Goal: Task Accomplishment & Management: Complete application form

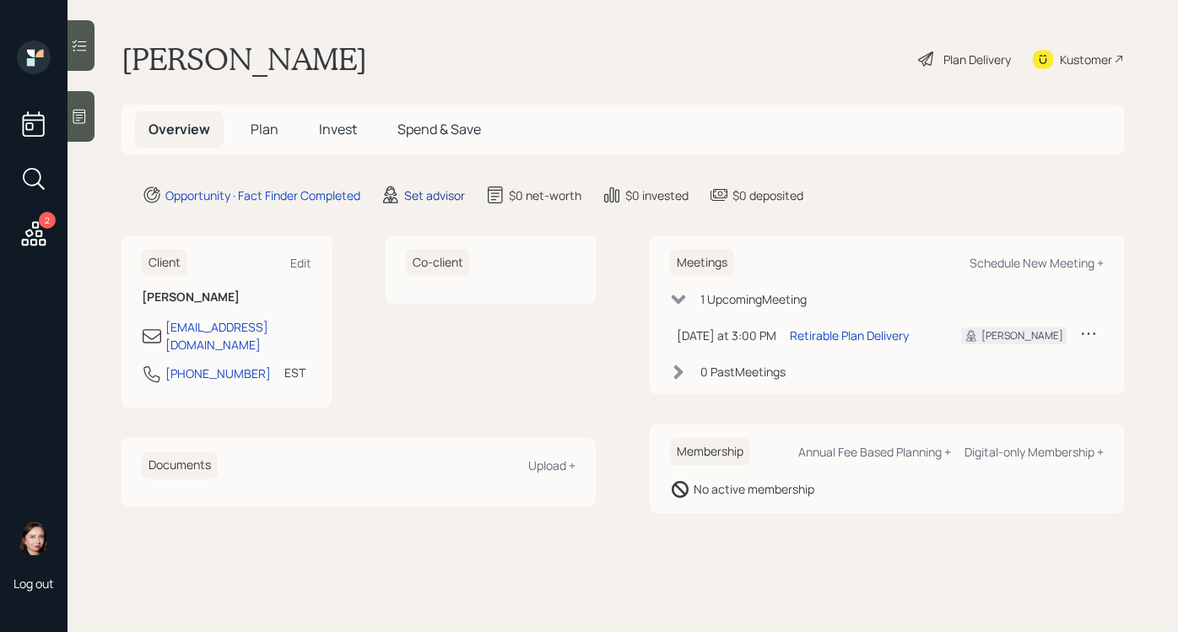
click at [444, 192] on div "Set advisor" at bounding box center [434, 196] width 61 height 18
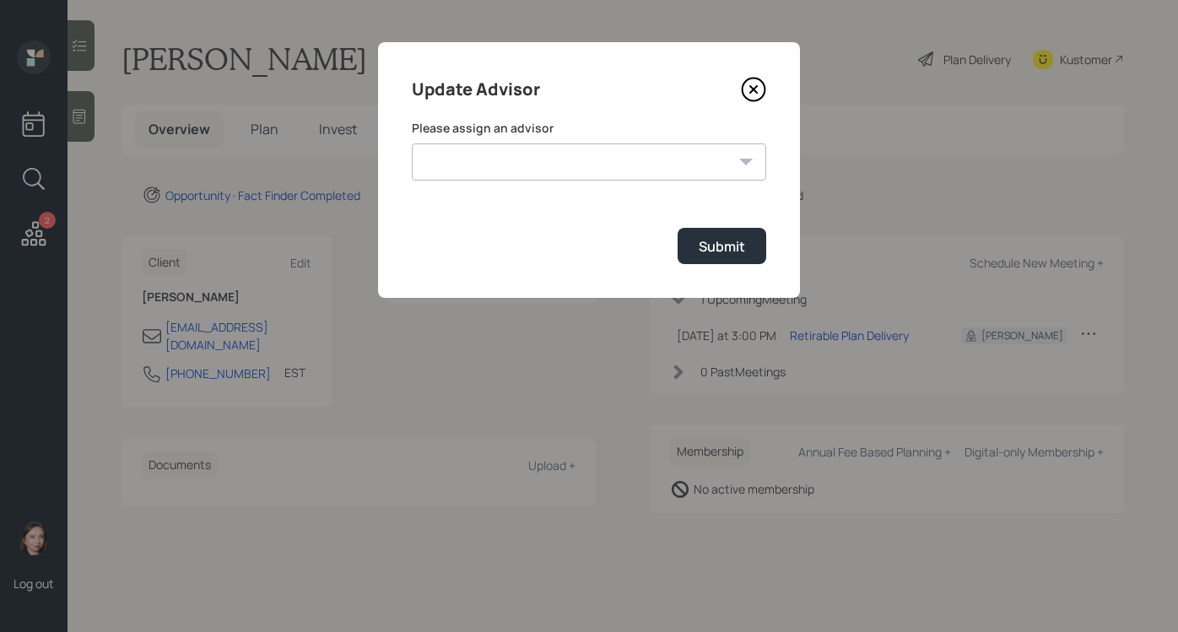
click at [641, 154] on select "[PERSON_NAME] [PERSON_NAME] [PERSON_NAME] End [PERSON_NAME] [PERSON_NAME] [PERS…" at bounding box center [589, 161] width 355 height 37
select select "b1d8ea90-abcc-42aa-86cc-4f33a132aacc"
click at [412, 143] on select "[PERSON_NAME] [PERSON_NAME] [PERSON_NAME] End [PERSON_NAME] [PERSON_NAME] [PERS…" at bounding box center [589, 161] width 355 height 37
click at [713, 245] on div "Submit" at bounding box center [722, 246] width 46 height 19
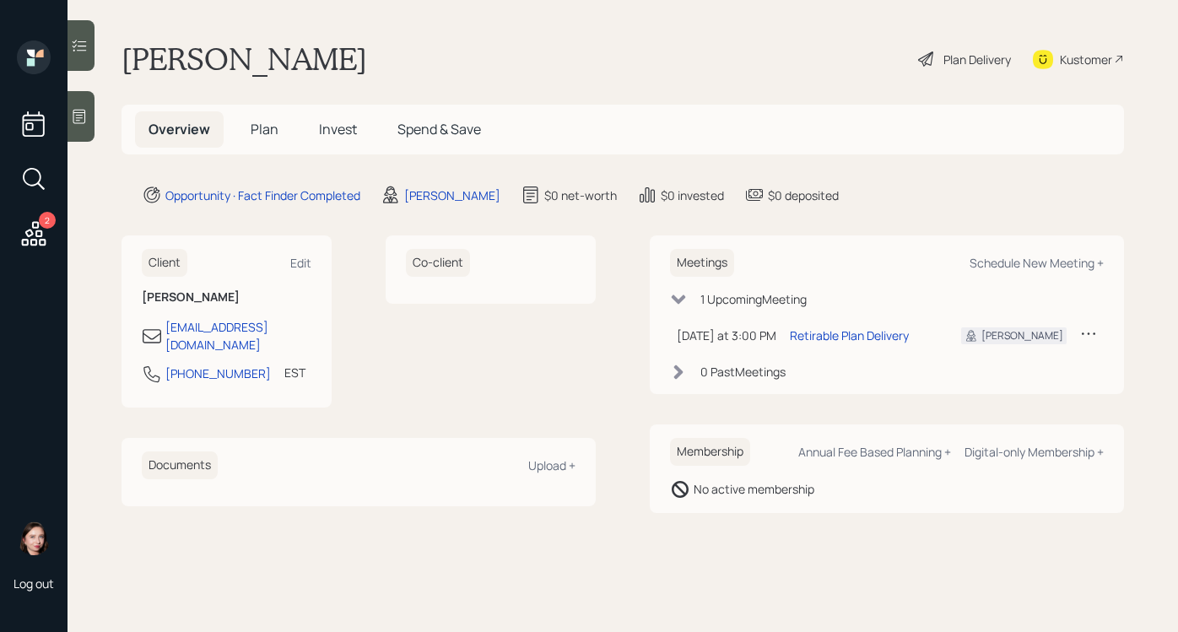
click at [944, 56] on div "Plan Delivery" at bounding box center [978, 60] width 68 height 18
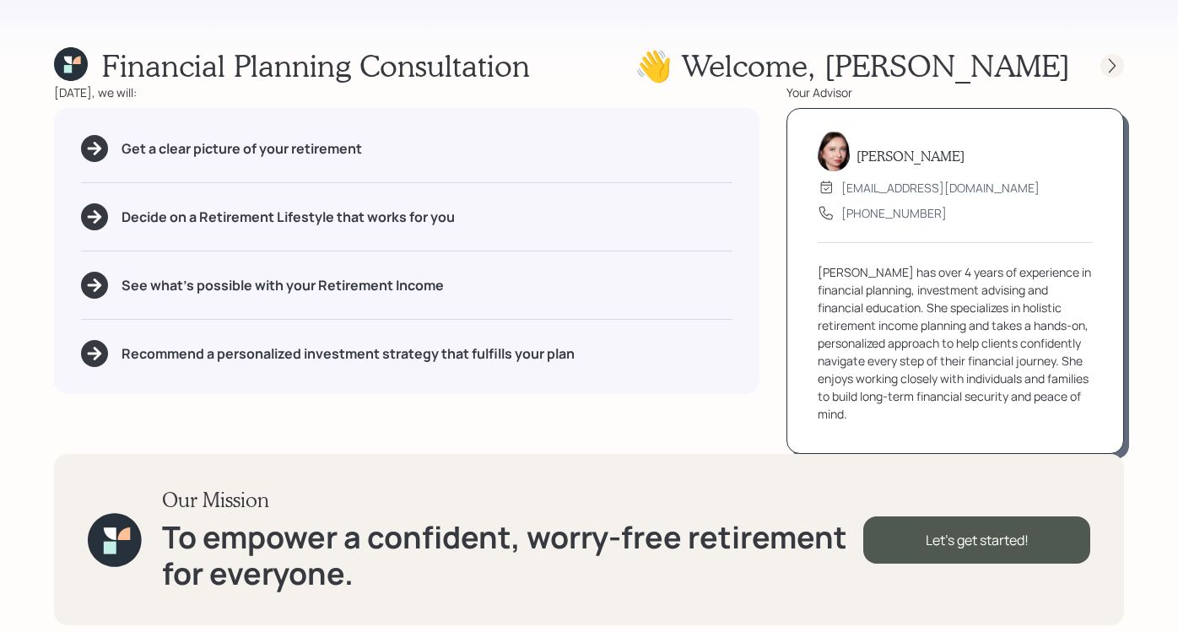
click at [1120, 62] on icon at bounding box center [1112, 65] width 17 height 17
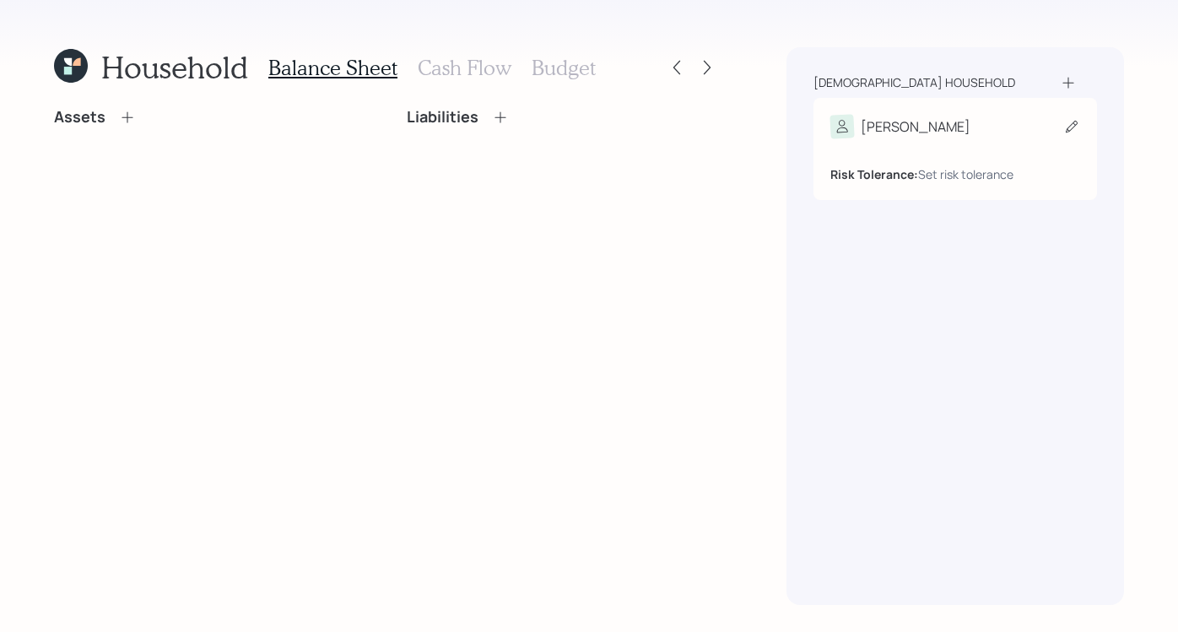
click at [1023, 154] on div "Risk Tolerance: Set risk tolerance" at bounding box center [956, 167] width 250 height 31
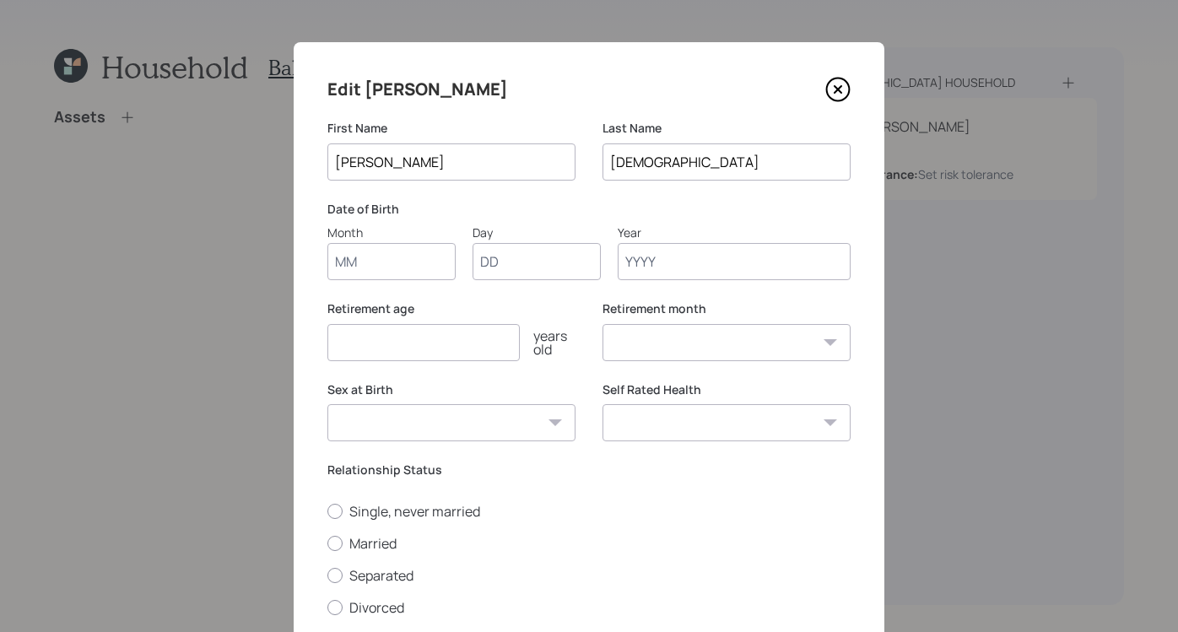
click at [429, 273] on input "Month" at bounding box center [391, 261] width 128 height 37
type input "01"
type input "1947"
select select "1"
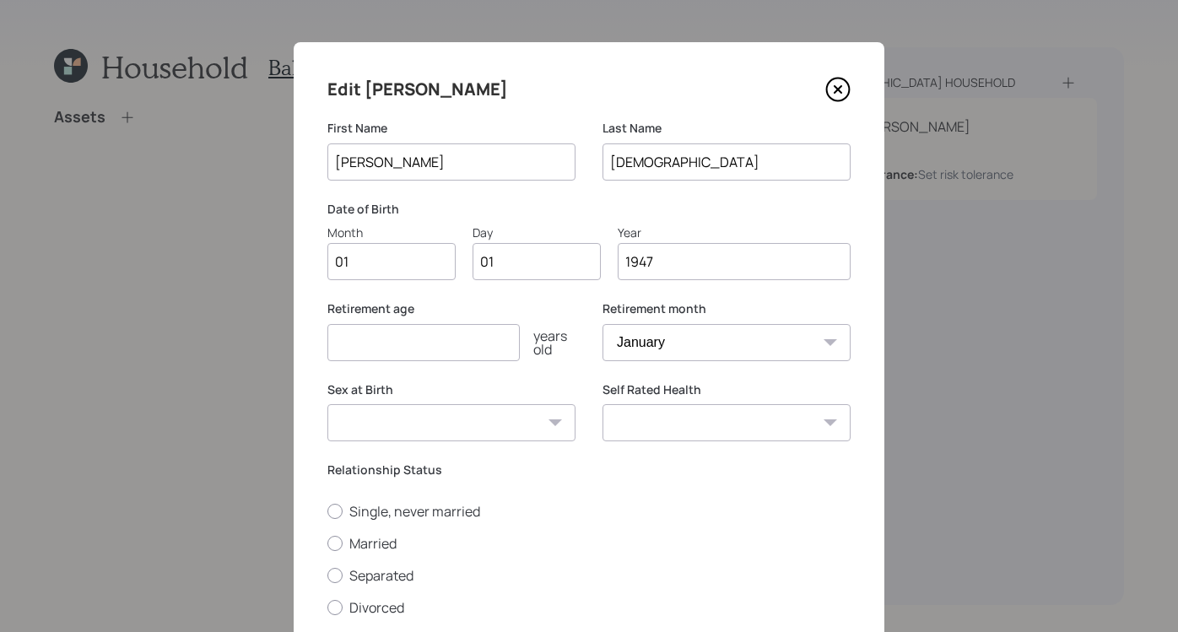
type input "1947"
click at [371, 354] on input "number" at bounding box center [423, 342] width 192 height 37
type input "67"
click at [490, 416] on select "[DEMOGRAPHIC_DATA] [DEMOGRAPHIC_DATA] Other / Prefer not to say" at bounding box center [451, 422] width 248 height 37
select select "[DEMOGRAPHIC_DATA]"
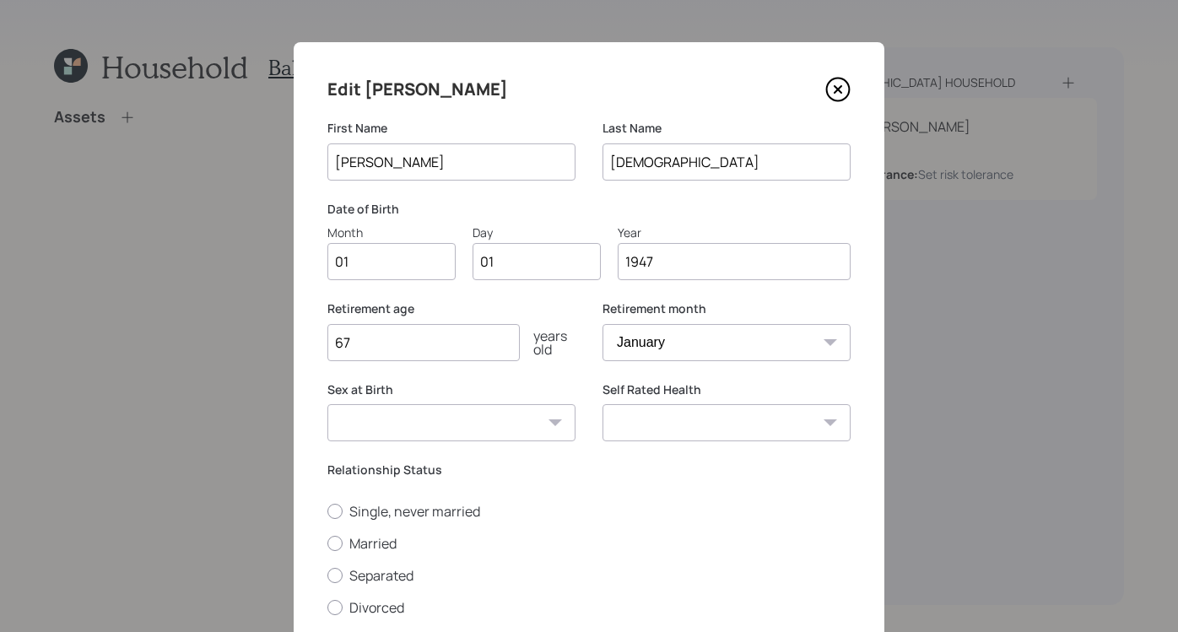
click at [327, 404] on select "[DEMOGRAPHIC_DATA] [DEMOGRAPHIC_DATA] Other / Prefer not to say" at bounding box center [451, 422] width 248 height 37
drag, startPoint x: 390, startPoint y: 342, endPoint x: 163, endPoint y: 306, distance: 229.8
click at [162, 311] on div "Edit [PERSON_NAME] First Name [PERSON_NAME] Last Name [PERSON_NAME] Date of Bir…" at bounding box center [589, 316] width 1178 height 632
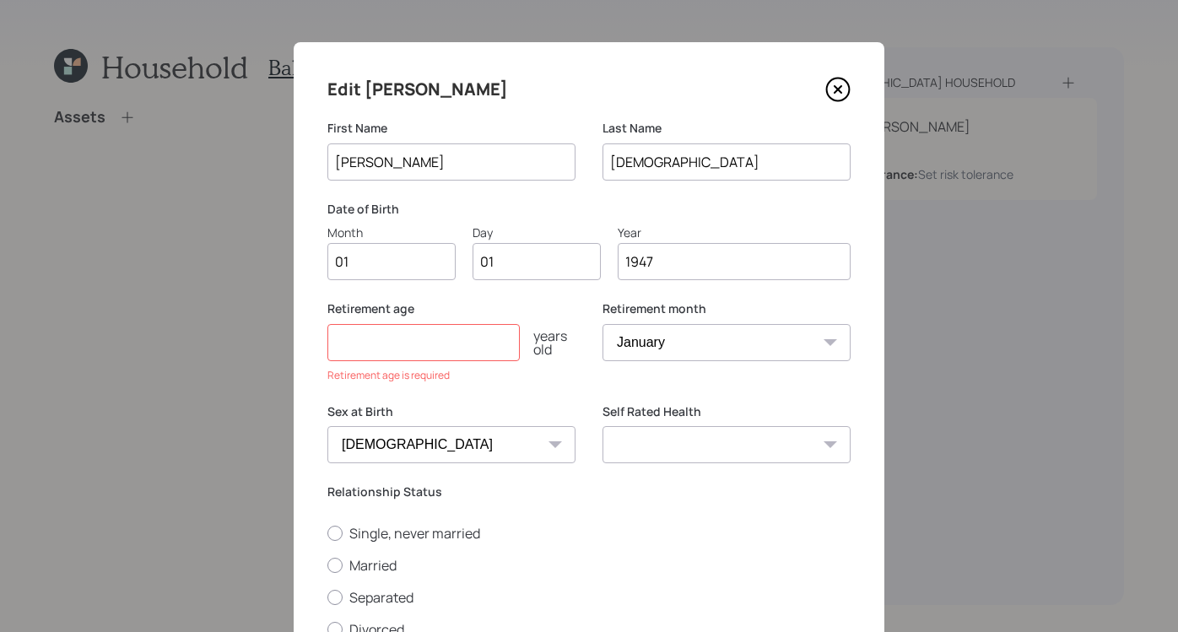
click at [560, 384] on div "Retirement age years old Retirement age is required" at bounding box center [451, 351] width 248 height 103
click at [408, 327] on input "number" at bounding box center [423, 342] width 192 height 37
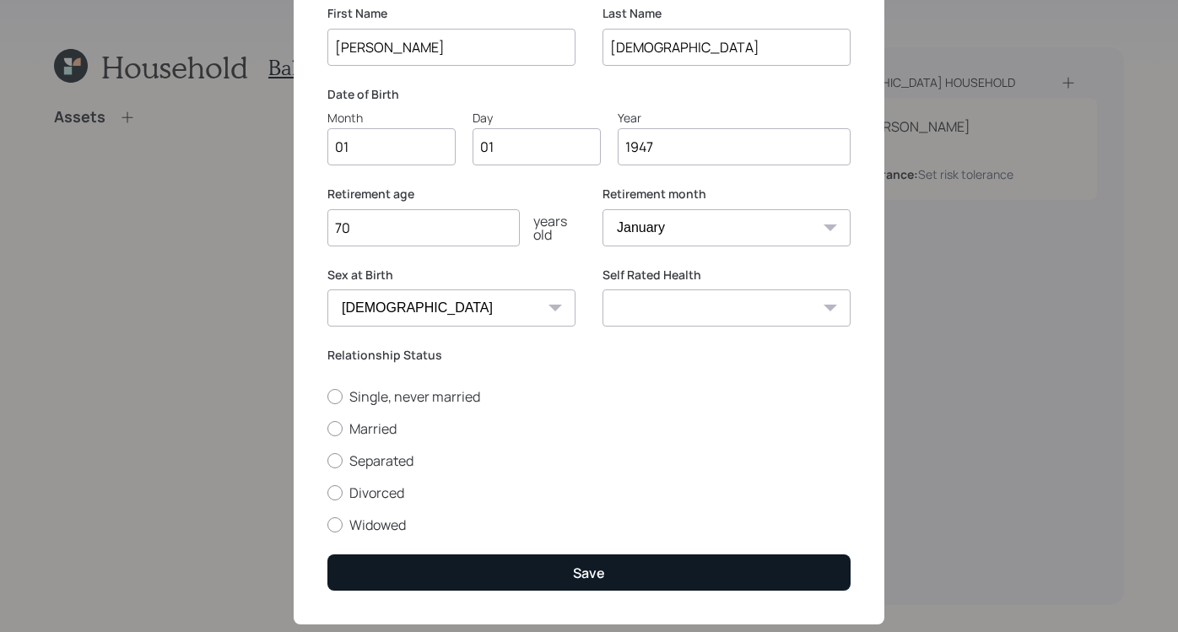
scroll to position [150, 0]
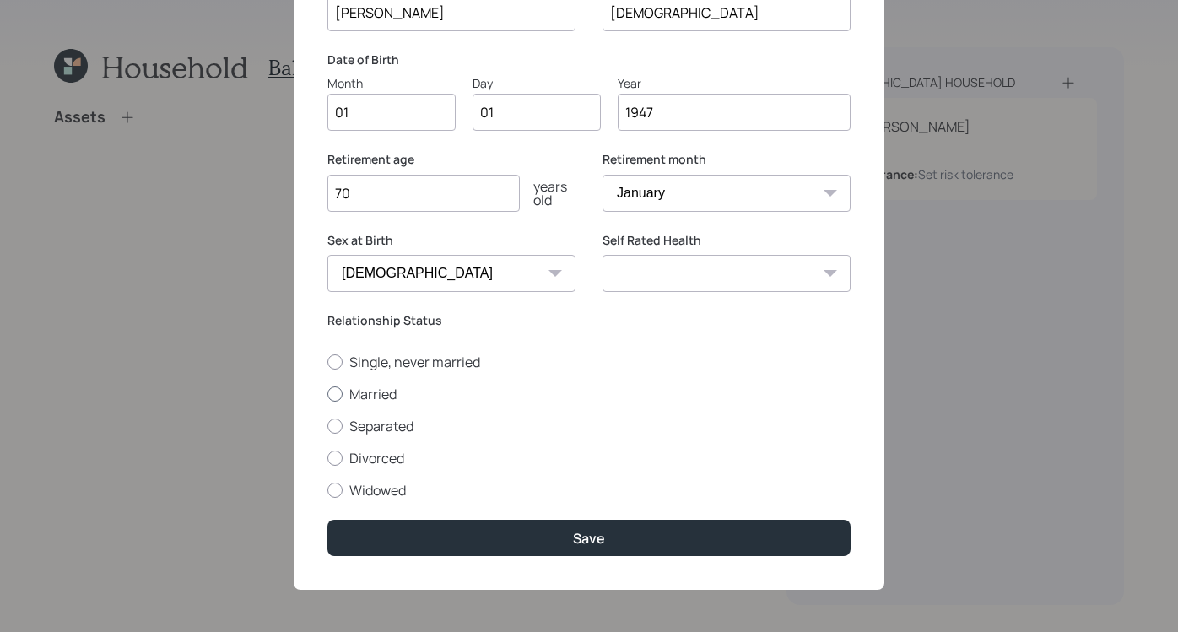
type input "70"
click at [338, 395] on label "Married" at bounding box center [588, 394] width 523 height 19
click at [327, 394] on input "Married" at bounding box center [327, 393] width 1 height 1
radio input "true"
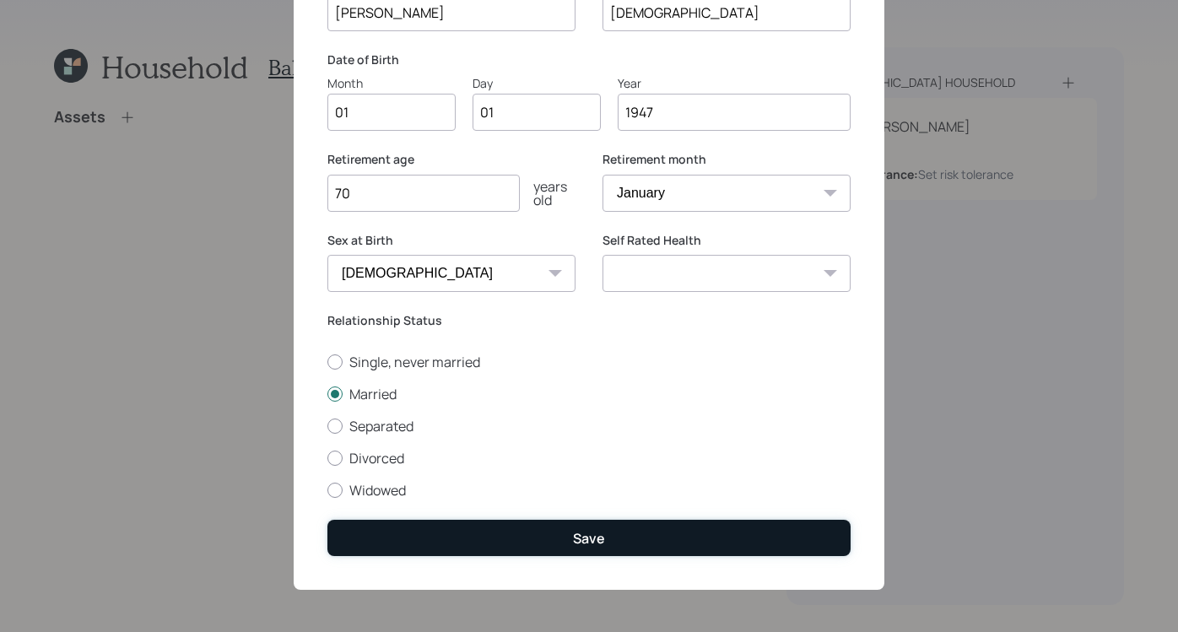
click at [619, 548] on button "Save" at bounding box center [588, 538] width 523 height 36
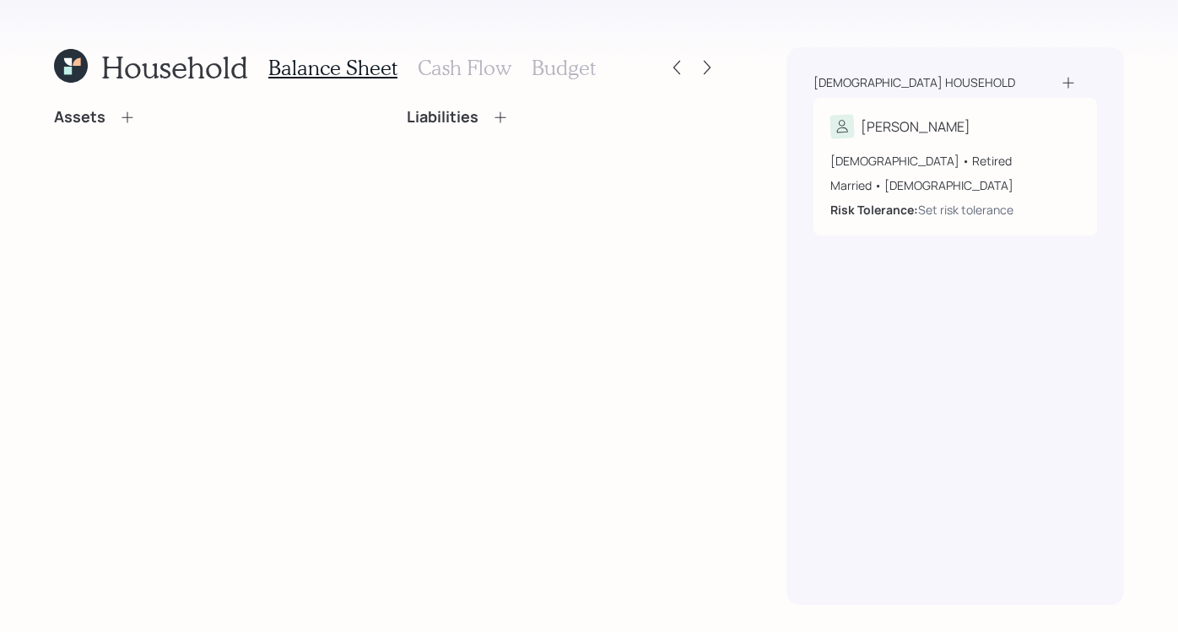
click at [133, 122] on icon at bounding box center [127, 117] width 17 height 17
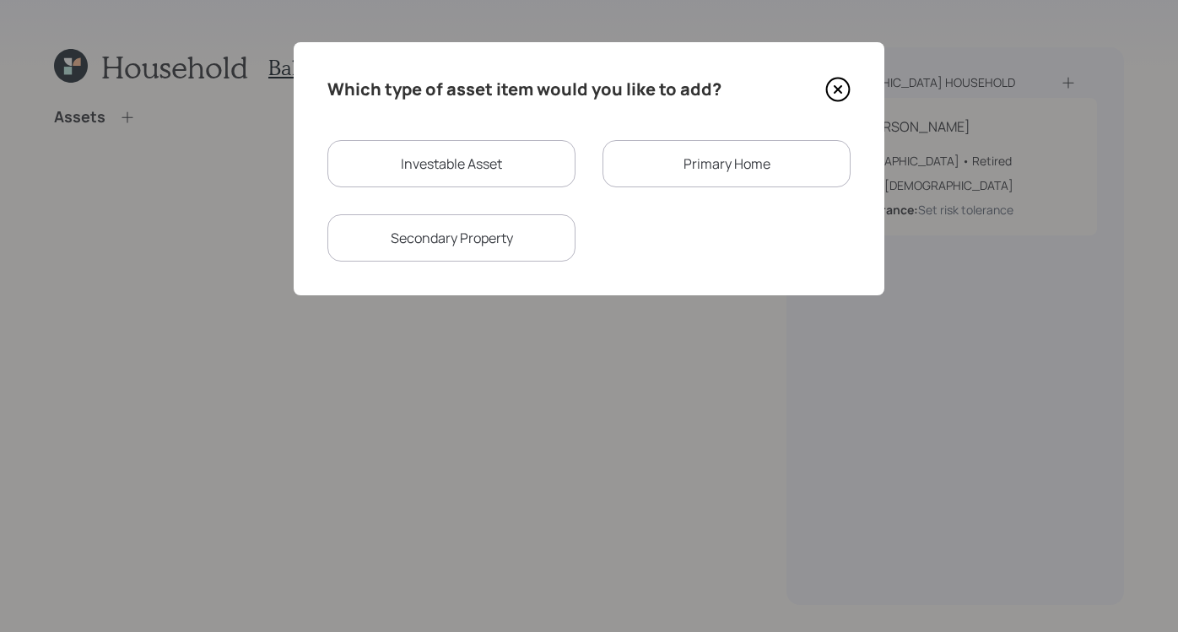
click at [410, 157] on div "Investable Asset" at bounding box center [451, 163] width 248 height 47
select select "taxable"
select select "balanced"
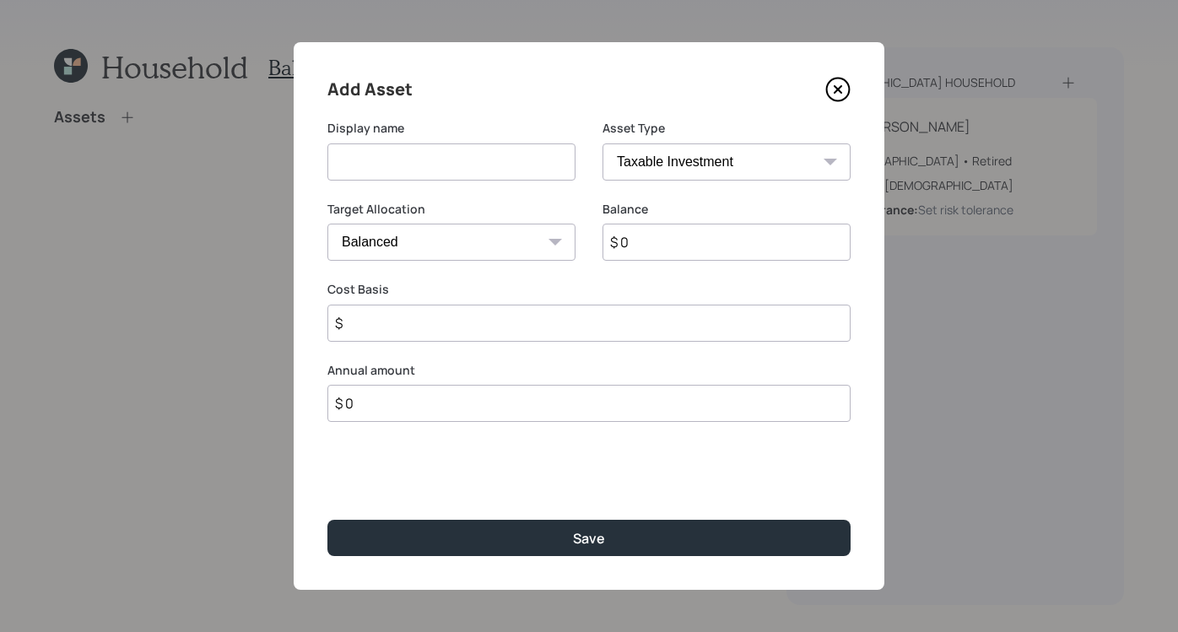
click at [511, 168] on input at bounding box center [451, 161] width 248 height 37
type input "[PERSON_NAME]"
click at [789, 163] on select "SEP [PERSON_NAME] IRA 401(k) [PERSON_NAME] 401(k) 403(b) [PERSON_NAME] 403(b) 4…" at bounding box center [727, 161] width 248 height 37
select select "roth_ira"
click at [603, 143] on select "SEP [PERSON_NAME] IRA 401(k) [PERSON_NAME] 401(k) 403(b) [PERSON_NAME] 403(b) 4…" at bounding box center [727, 161] width 248 height 37
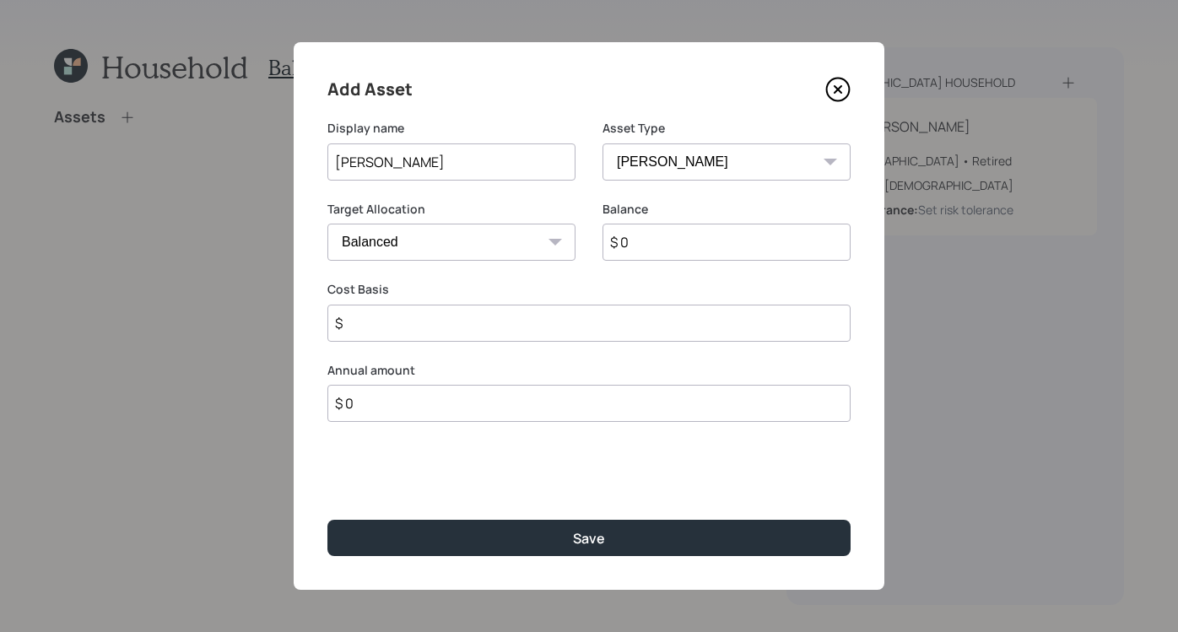
type input "$"
click at [696, 238] on input "$ 0" at bounding box center [727, 242] width 248 height 37
type input "$ 100,000"
click at [468, 305] on input "$" at bounding box center [588, 323] width 523 height 37
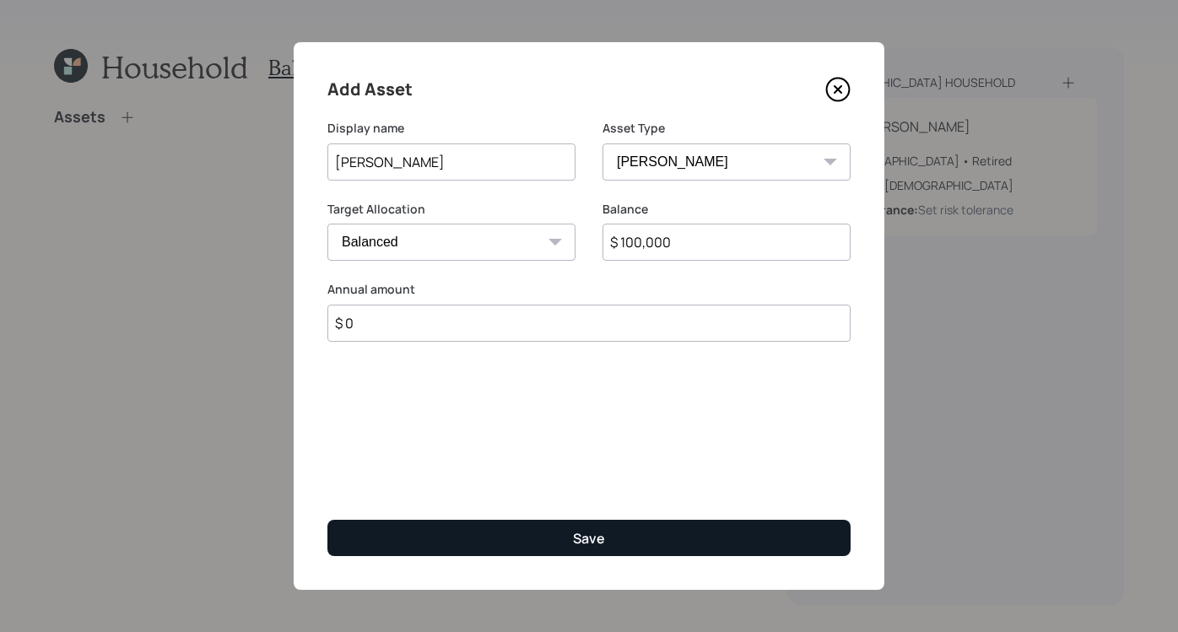
type input "$ 0"
drag, startPoint x: 568, startPoint y: 528, endPoint x: 513, endPoint y: 456, distance: 91.0
click at [568, 528] on button "Save" at bounding box center [588, 538] width 523 height 36
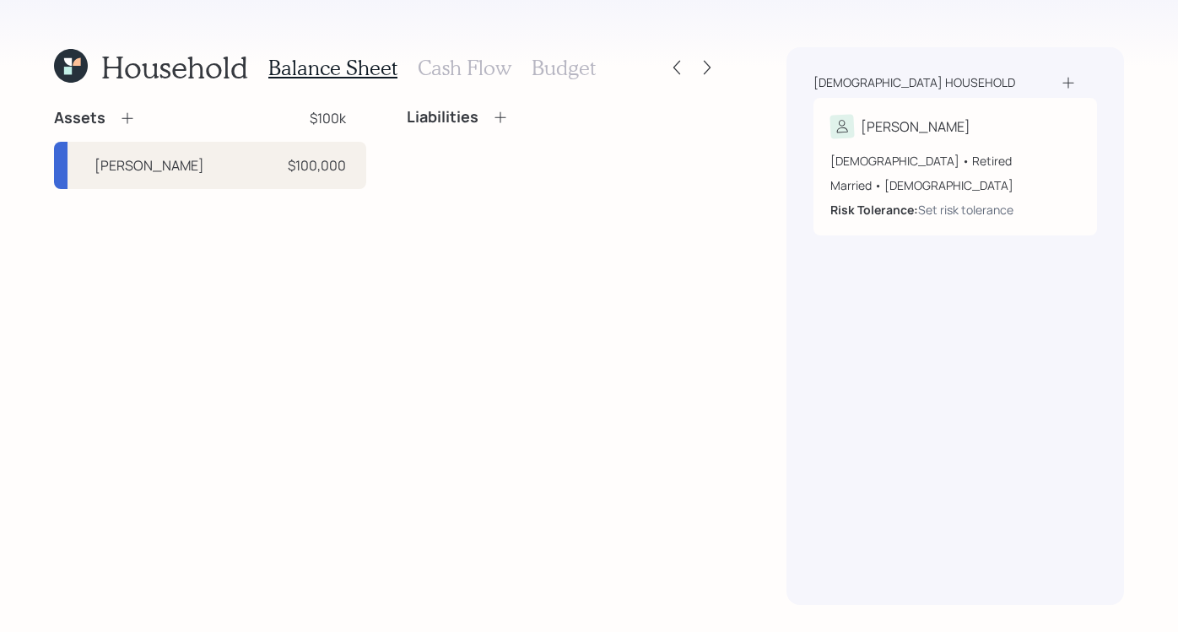
click at [127, 116] on icon at bounding box center [127, 118] width 17 height 17
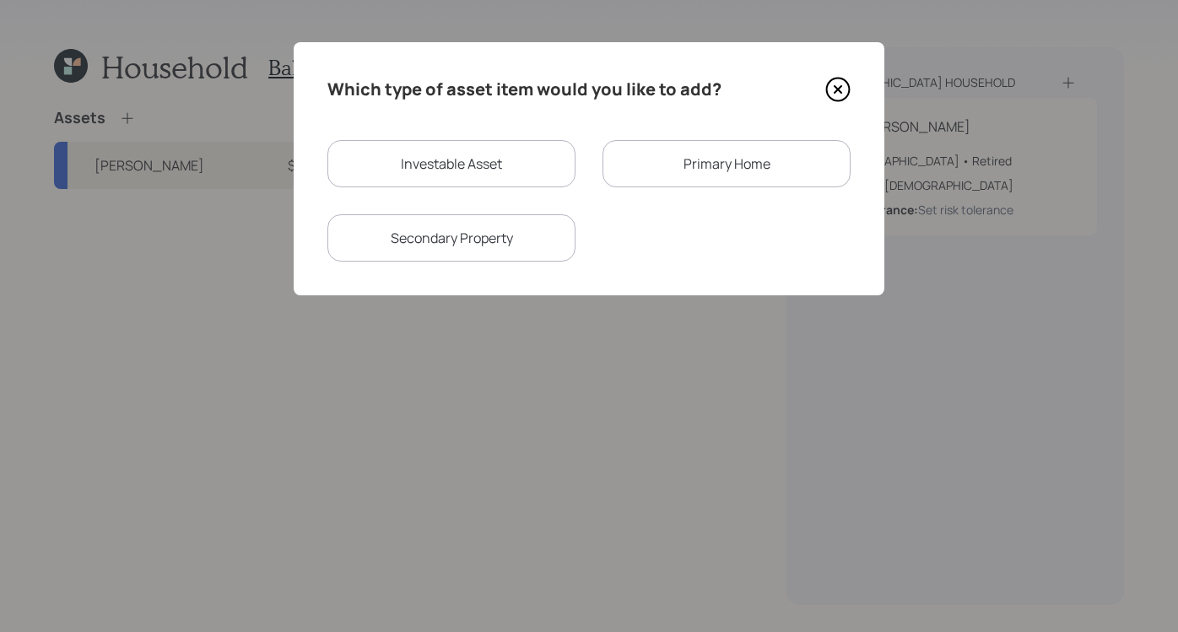
click at [484, 151] on div "Investable Asset" at bounding box center [451, 163] width 248 height 47
select select "taxable"
select select "balanced"
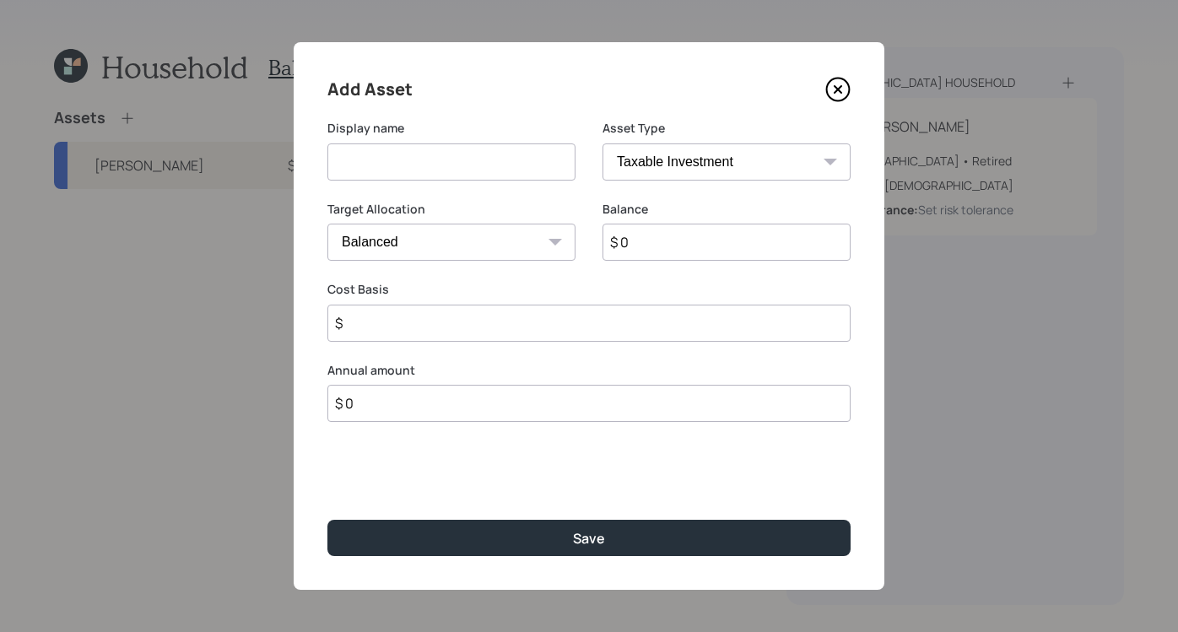
click at [433, 150] on input at bounding box center [451, 161] width 248 height 37
type input "SEP IRA"
click at [702, 161] on select "SEP [PERSON_NAME] IRA 401(k) [PERSON_NAME] 401(k) 403(b) [PERSON_NAME] 403(b) 4…" at bounding box center [727, 161] width 248 height 37
select select "sep_ira"
click at [603, 143] on select "SEP [PERSON_NAME] IRA 401(k) [PERSON_NAME] 401(k) 403(b) [PERSON_NAME] 403(b) 4…" at bounding box center [727, 161] width 248 height 37
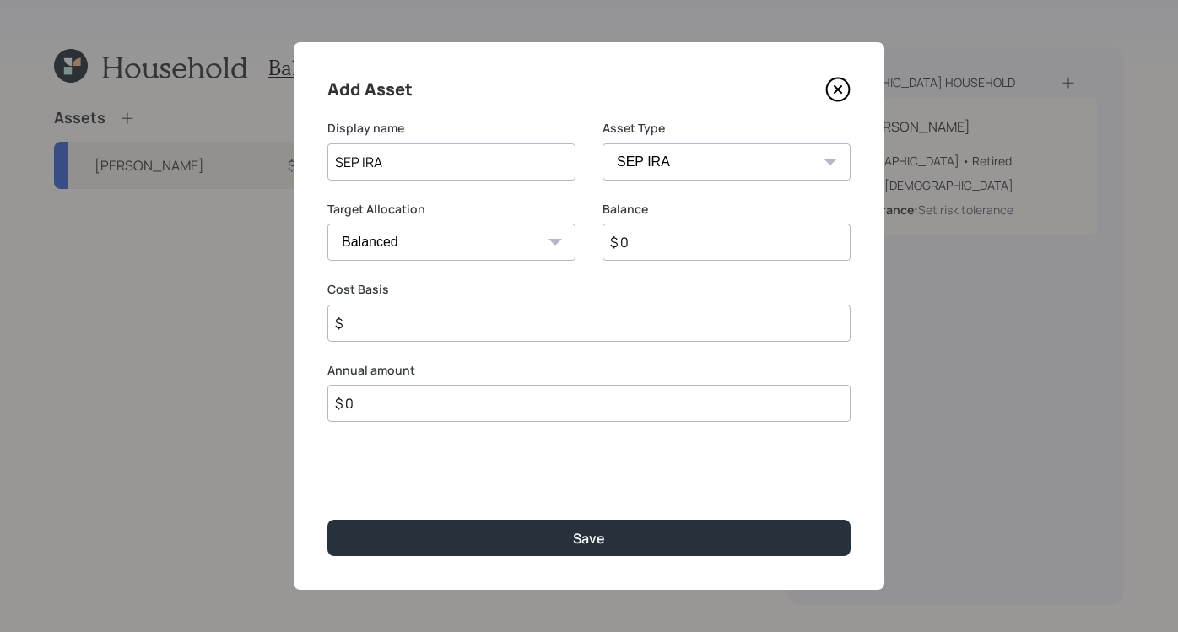
type input "$"
click at [716, 239] on input "$ 0" at bounding box center [727, 242] width 248 height 37
type input "$ 100,000"
click at [495, 358] on div "Add Asset Display name SEP IRA Asset Type SEP [PERSON_NAME] IRA 401(k) [PERSON_…" at bounding box center [589, 316] width 591 height 548
click at [510, 326] on input "$" at bounding box center [588, 323] width 523 height 37
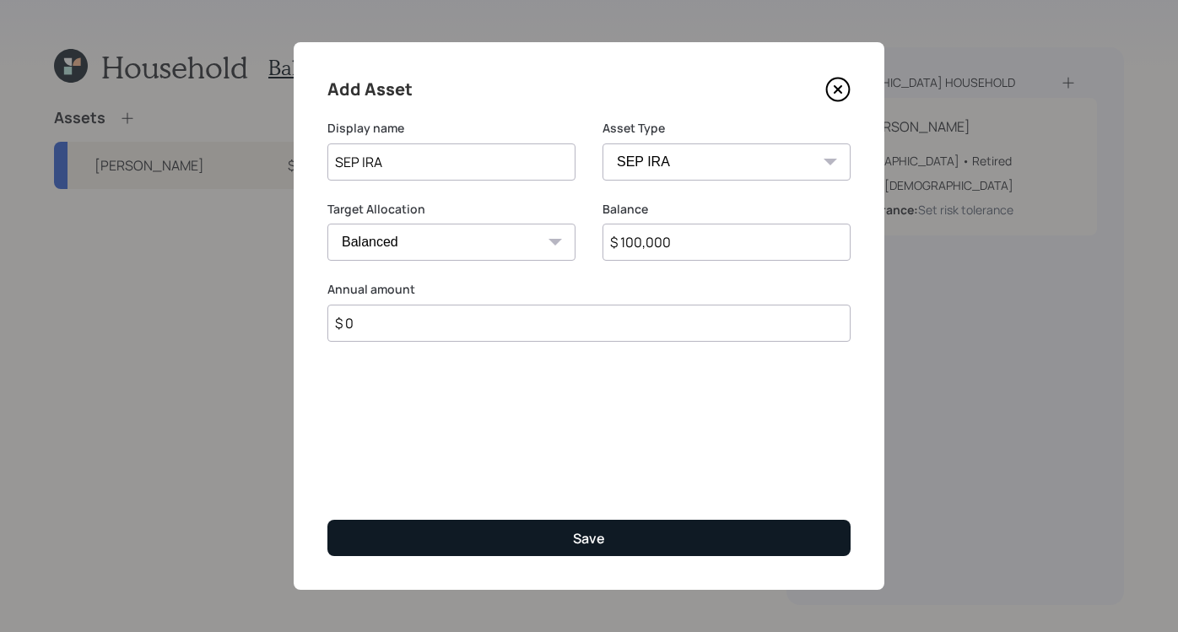
type input "$ 0"
click at [743, 534] on button "Save" at bounding box center [588, 538] width 523 height 36
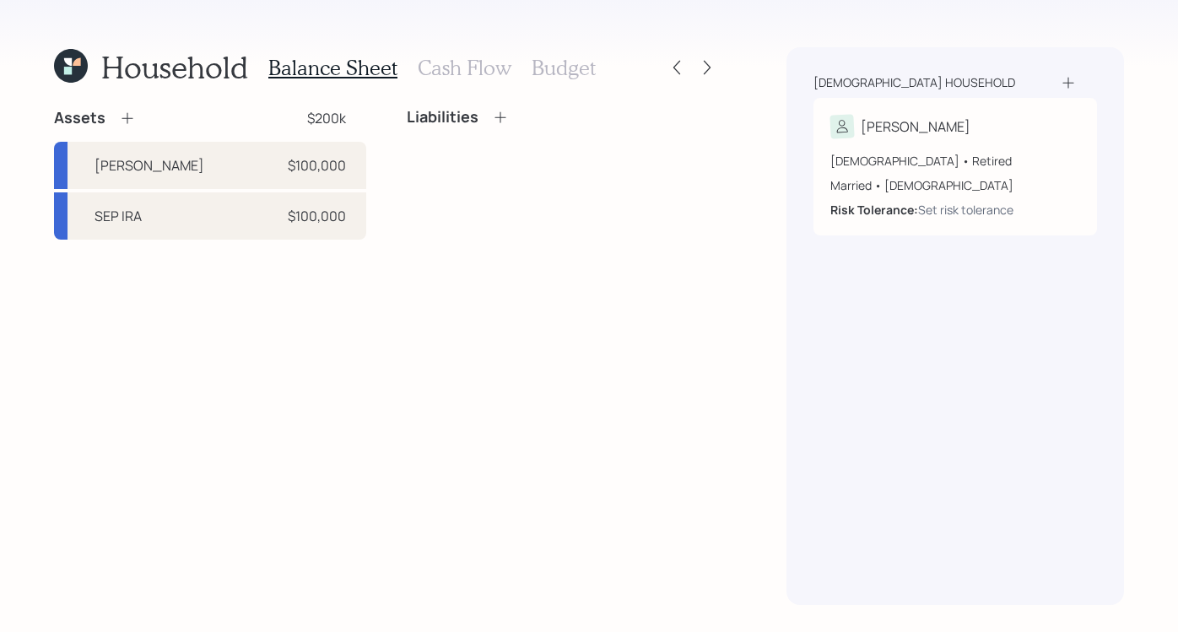
click at [123, 116] on icon at bounding box center [127, 118] width 17 height 17
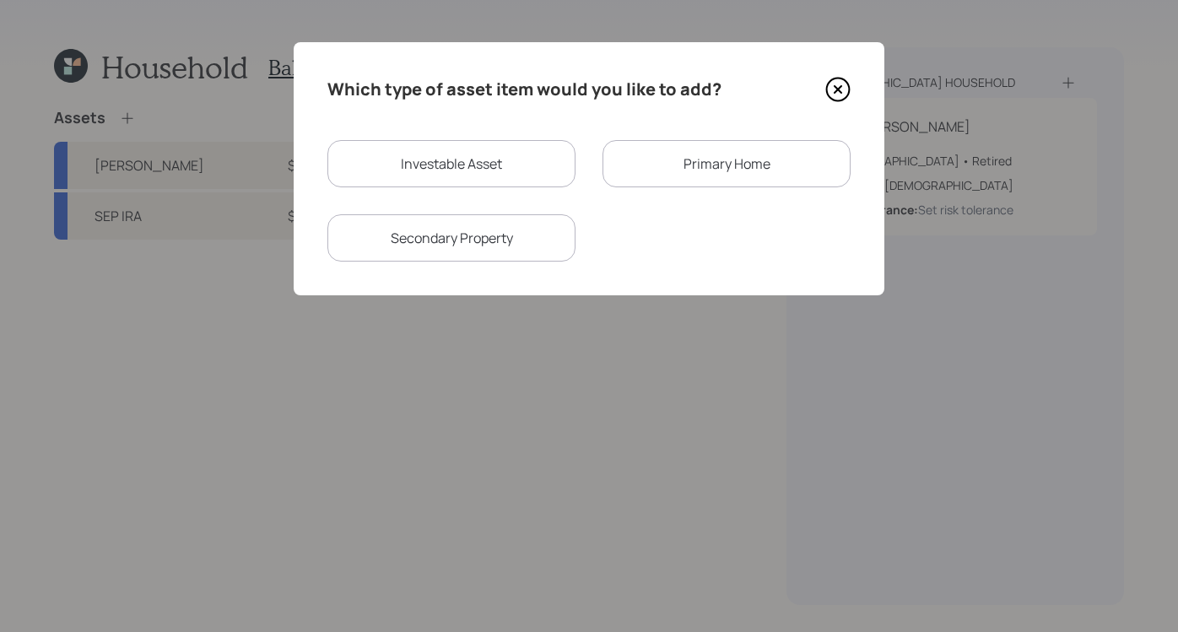
click at [464, 148] on div "Investable Asset" at bounding box center [451, 163] width 248 height 47
select select "taxable"
select select "balanced"
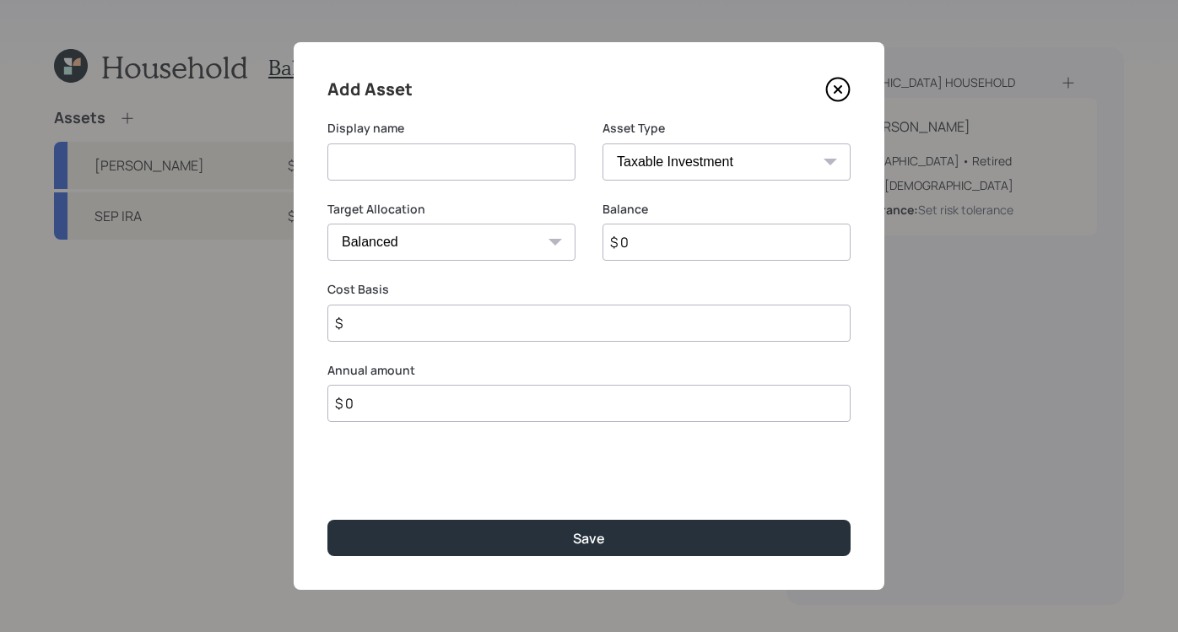
click at [463, 165] on input at bounding box center [451, 161] width 248 height 37
type input "checking/savings"
click at [762, 149] on select "SEP [PERSON_NAME] IRA 401(k) [PERSON_NAME] 401(k) 403(b) [PERSON_NAME] 403(b) 4…" at bounding box center [727, 161] width 248 height 37
select select "cash"
click at [603, 143] on select "SEP [PERSON_NAME] IRA 401(k) [PERSON_NAME] 401(k) 403(b) [PERSON_NAME] 403(b) 4…" at bounding box center [727, 161] width 248 height 37
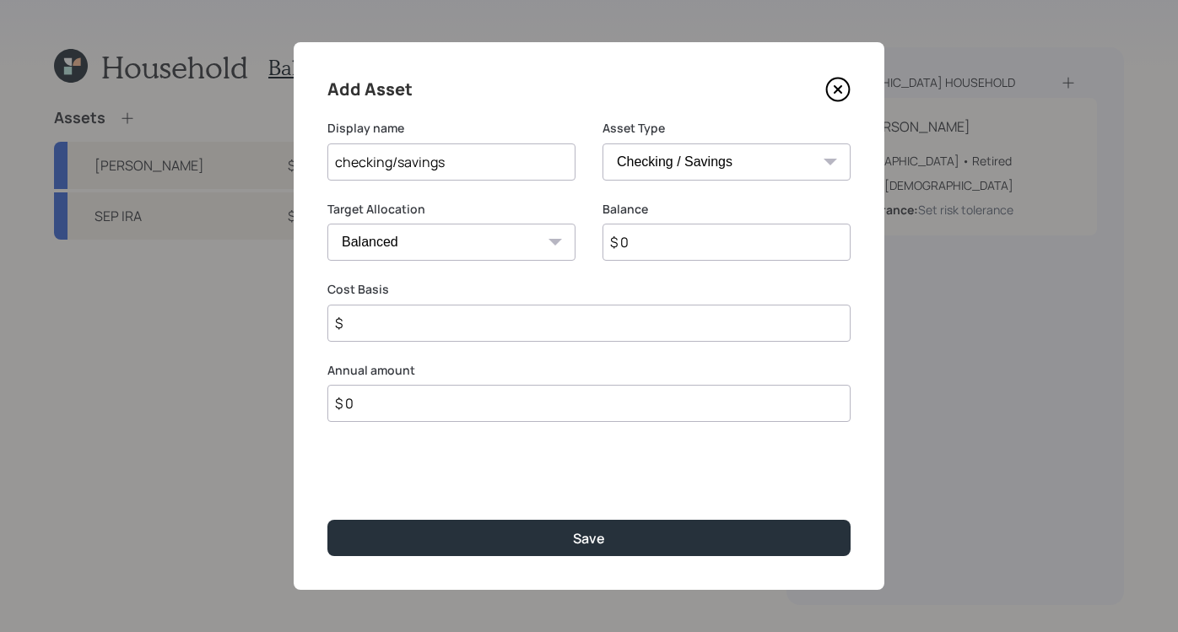
type input "$"
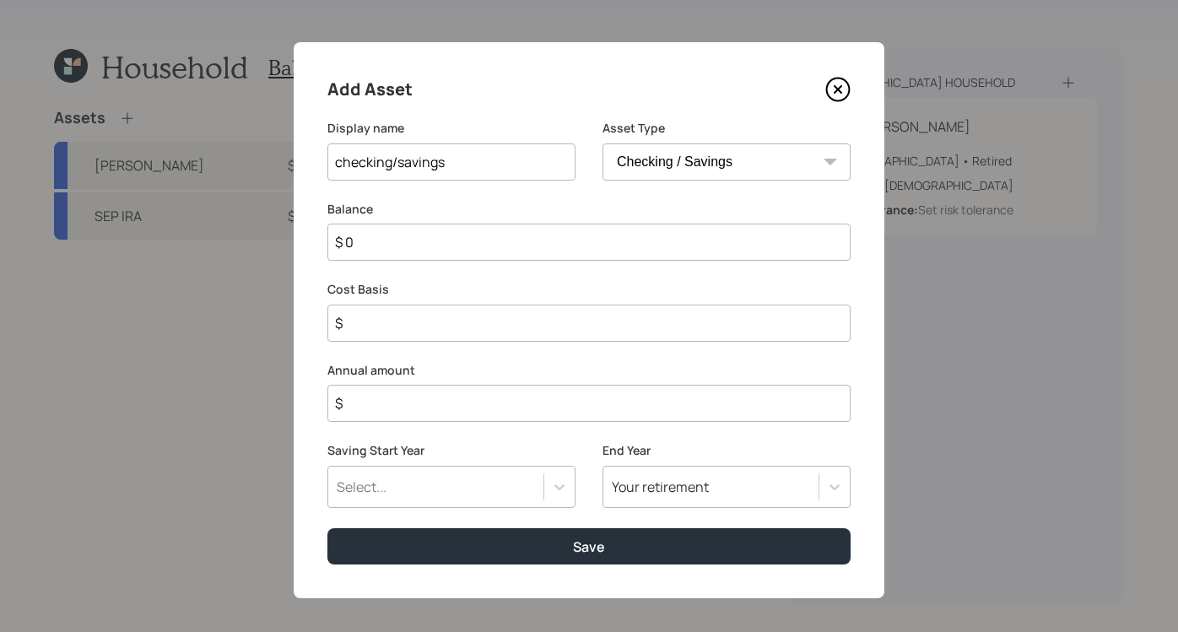
click at [411, 238] on input "$ 0" at bounding box center [588, 242] width 523 height 37
type input "$"
type input "$ 1"
click at [532, 409] on input "$" at bounding box center [588, 403] width 523 height 37
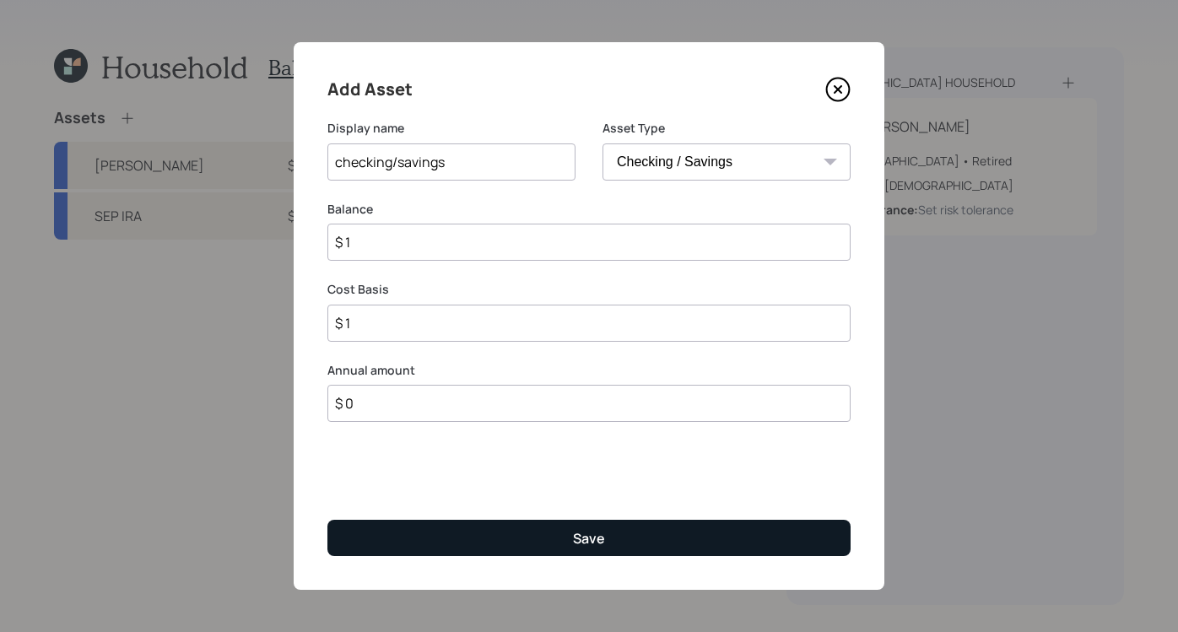
type input "$ 0"
click at [667, 539] on button "Save" at bounding box center [588, 538] width 523 height 36
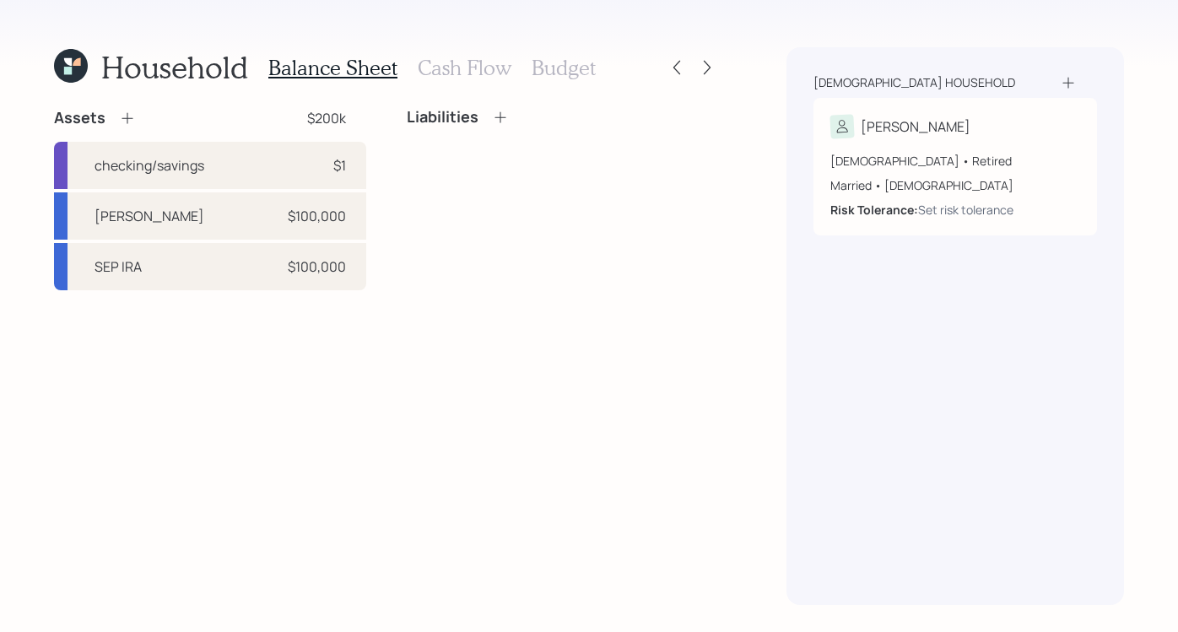
click at [131, 121] on icon at bounding box center [127, 118] width 17 height 17
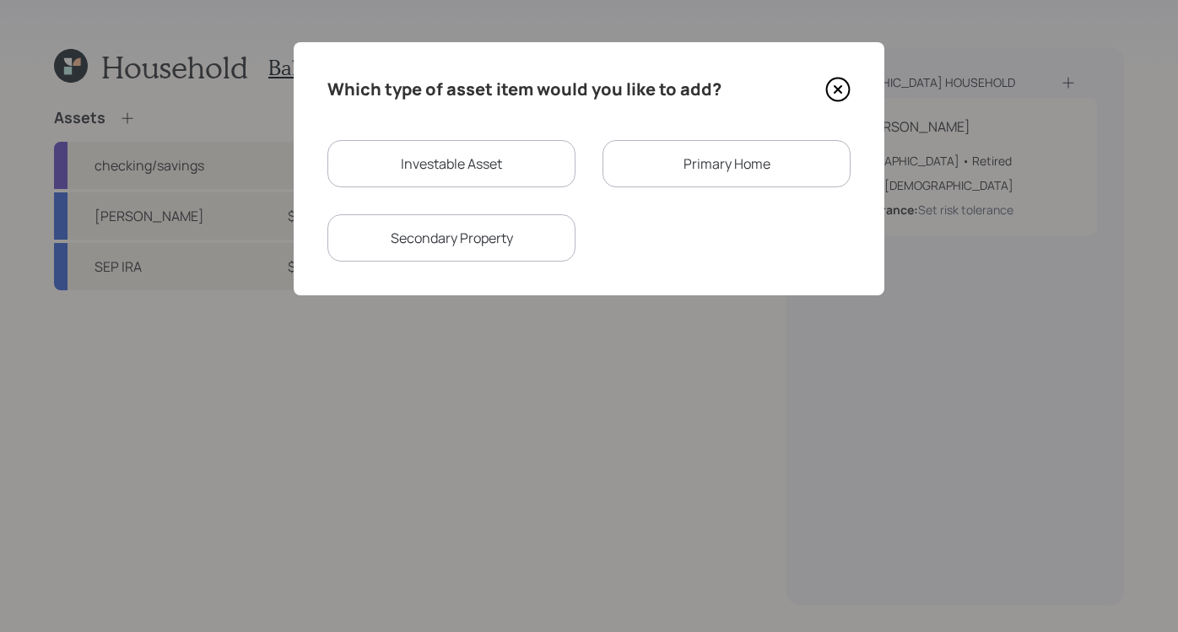
click at [696, 159] on div "Primary Home" at bounding box center [727, 163] width 248 height 47
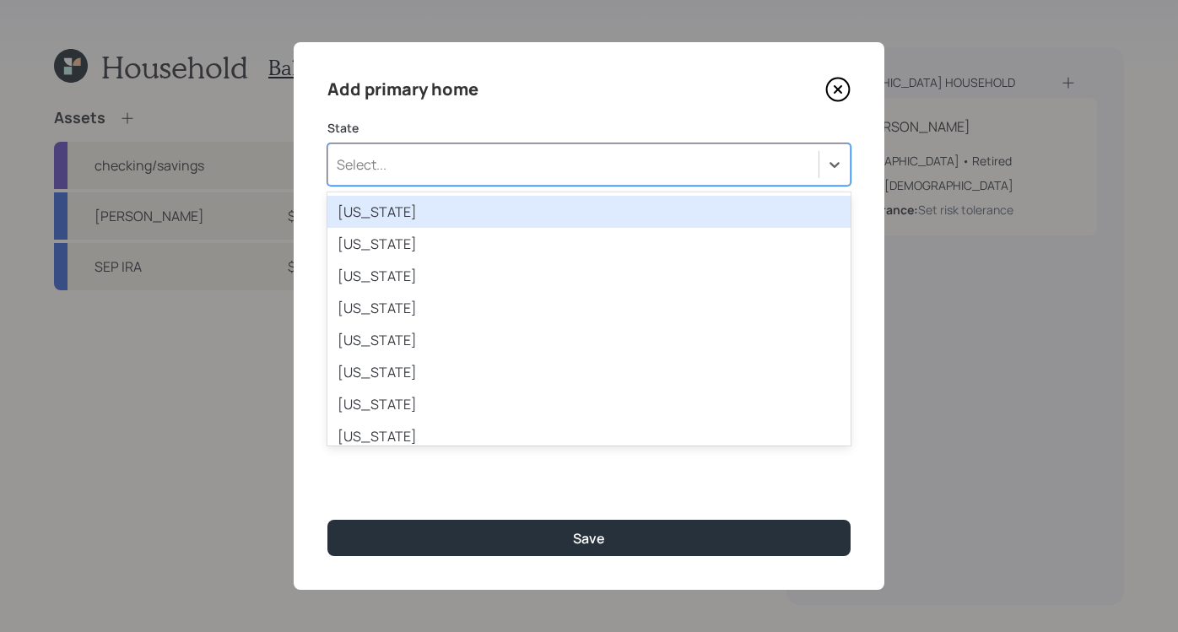
click at [690, 173] on div "Select..." at bounding box center [573, 164] width 490 height 29
type input "new"
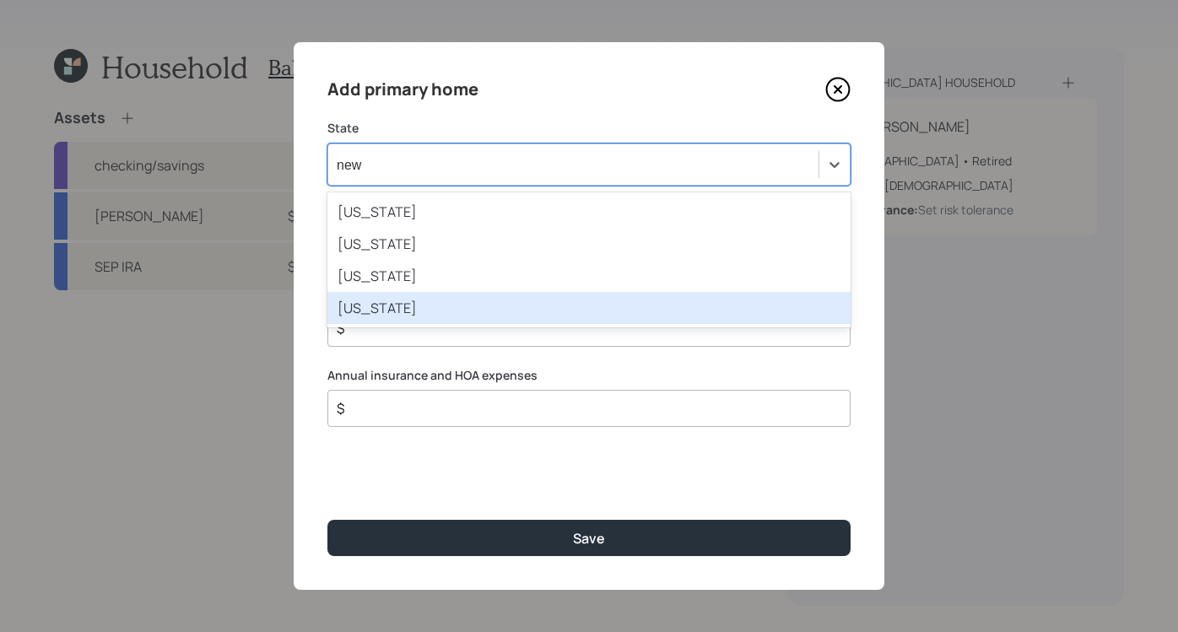
click at [379, 298] on div "[US_STATE]" at bounding box center [588, 308] width 523 height 32
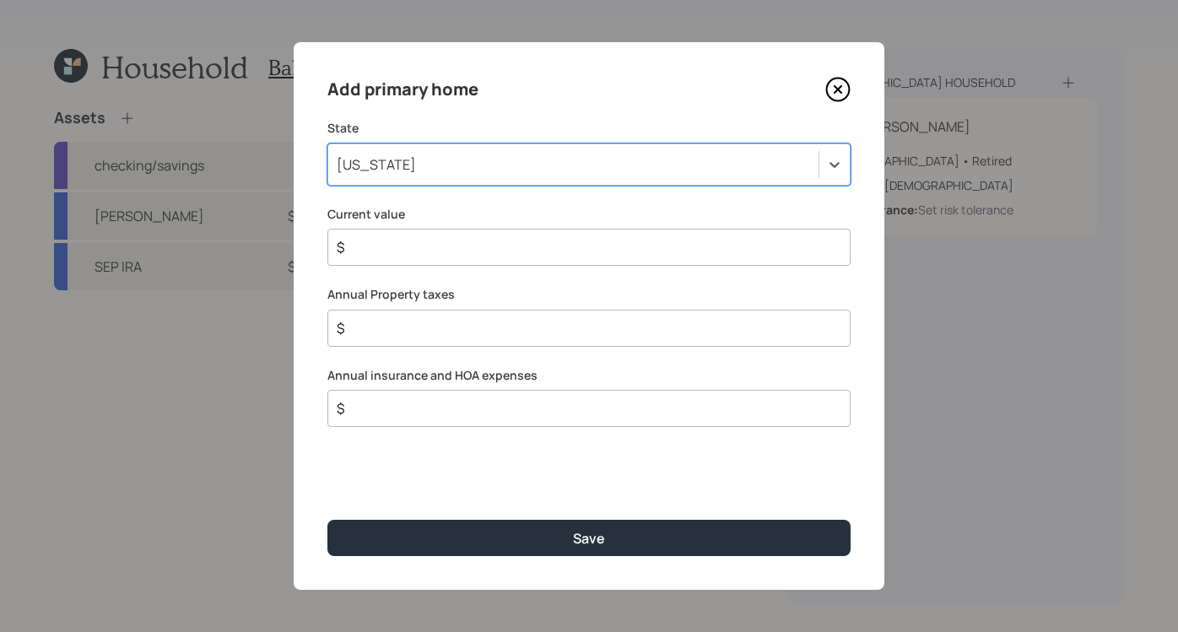
click at [452, 253] on input "$" at bounding box center [582, 247] width 495 height 20
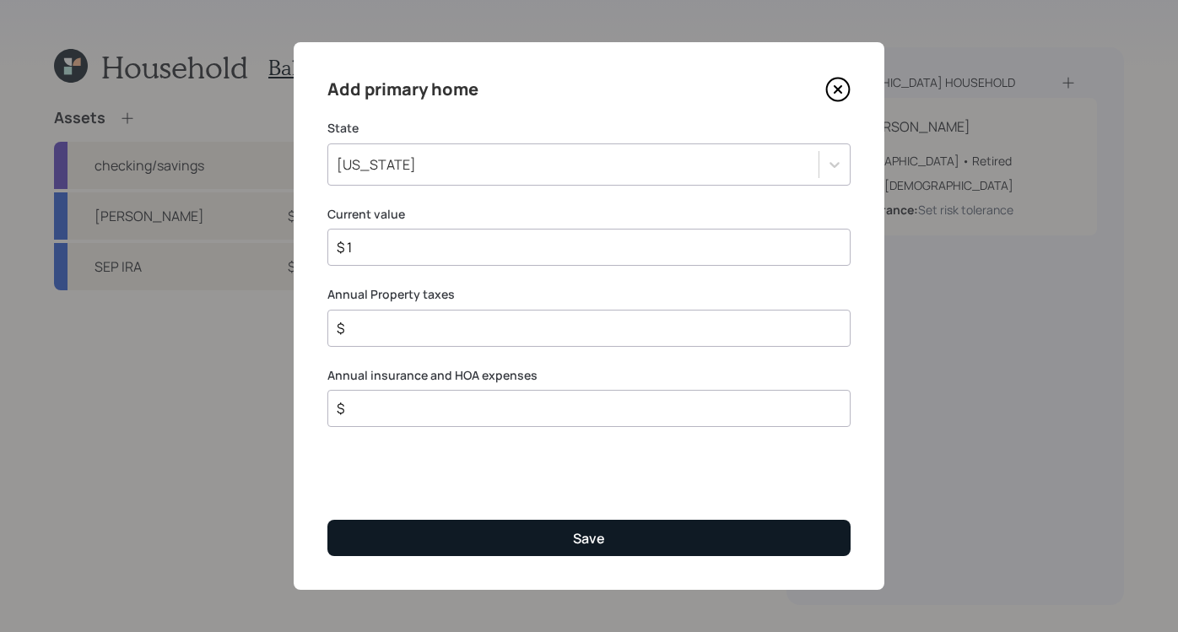
type input "$ 1"
click at [620, 549] on button "Save" at bounding box center [588, 538] width 523 height 36
